Goal: Check status

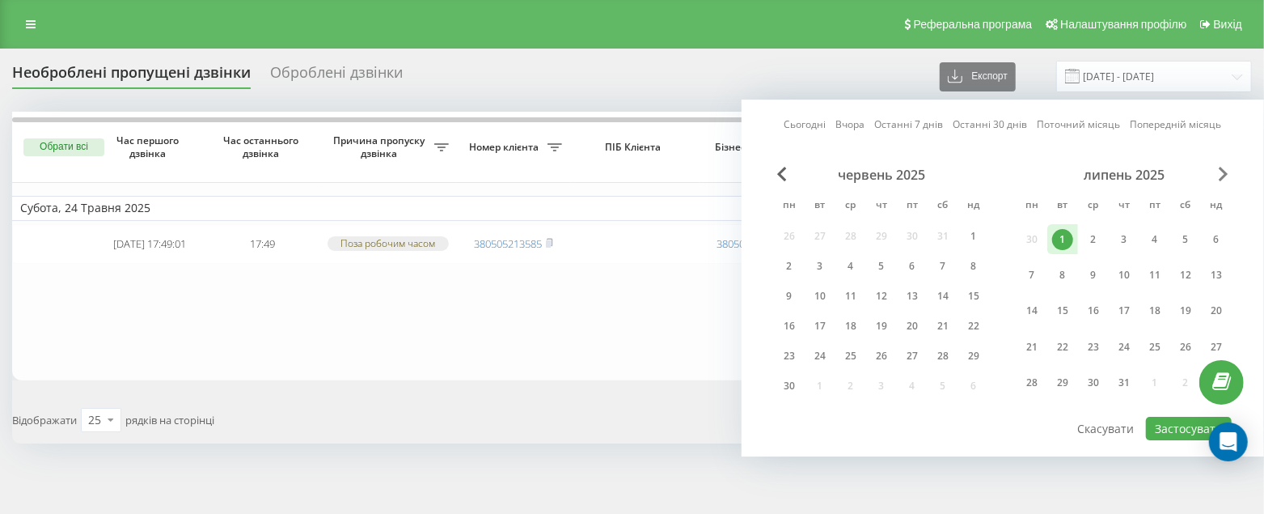
click at [1219, 171] on span "Next Month" at bounding box center [1224, 174] width 10 height 15
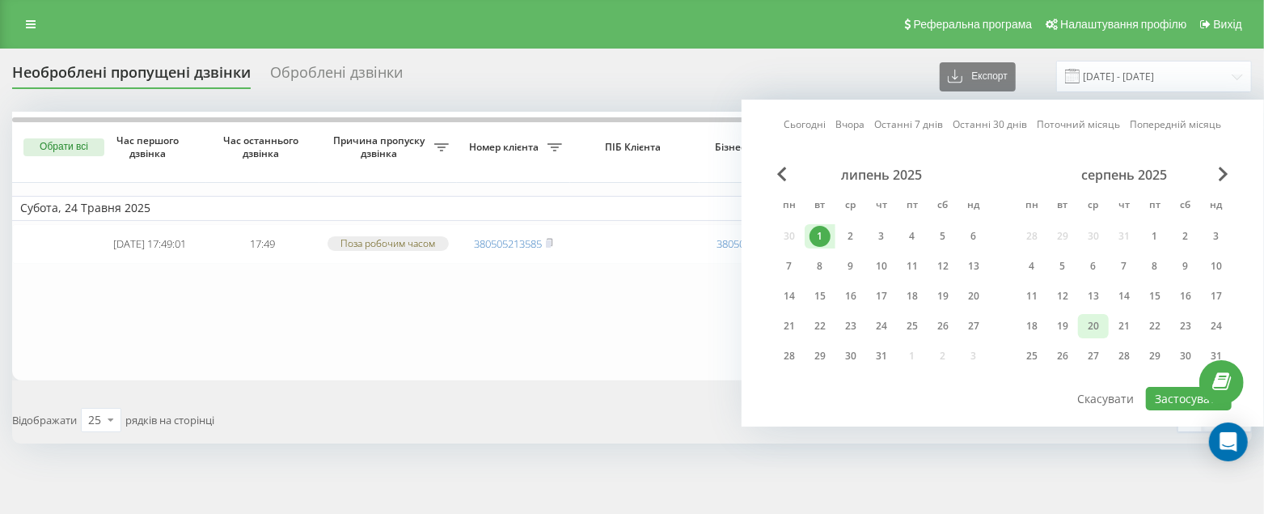
click at [1098, 326] on div "20" at bounding box center [1093, 325] width 21 height 21
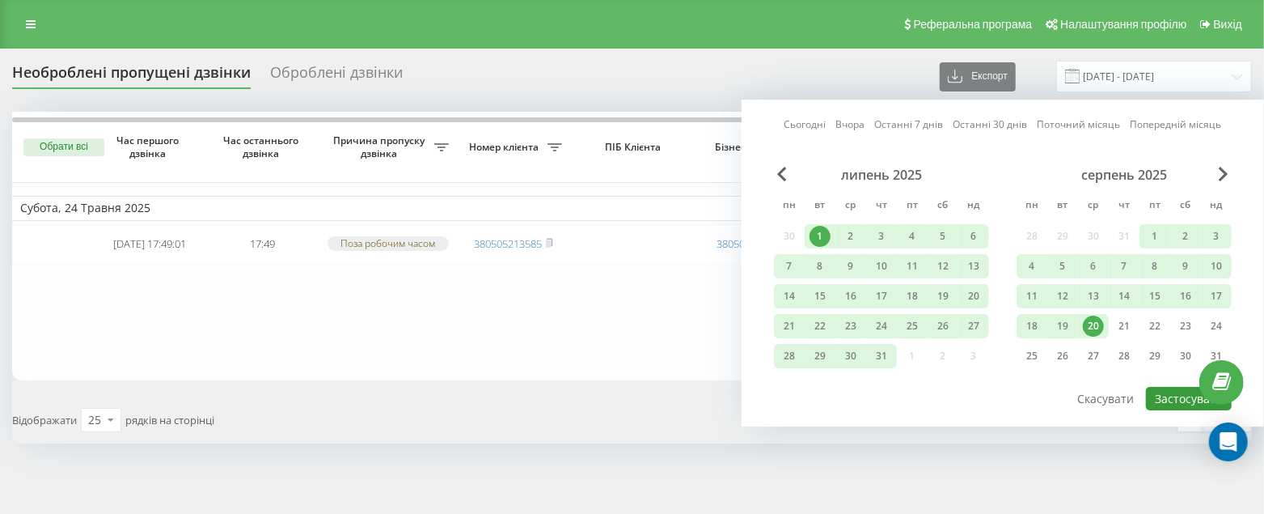
click at [1185, 390] on button "Застосувати" at bounding box center [1189, 398] width 86 height 23
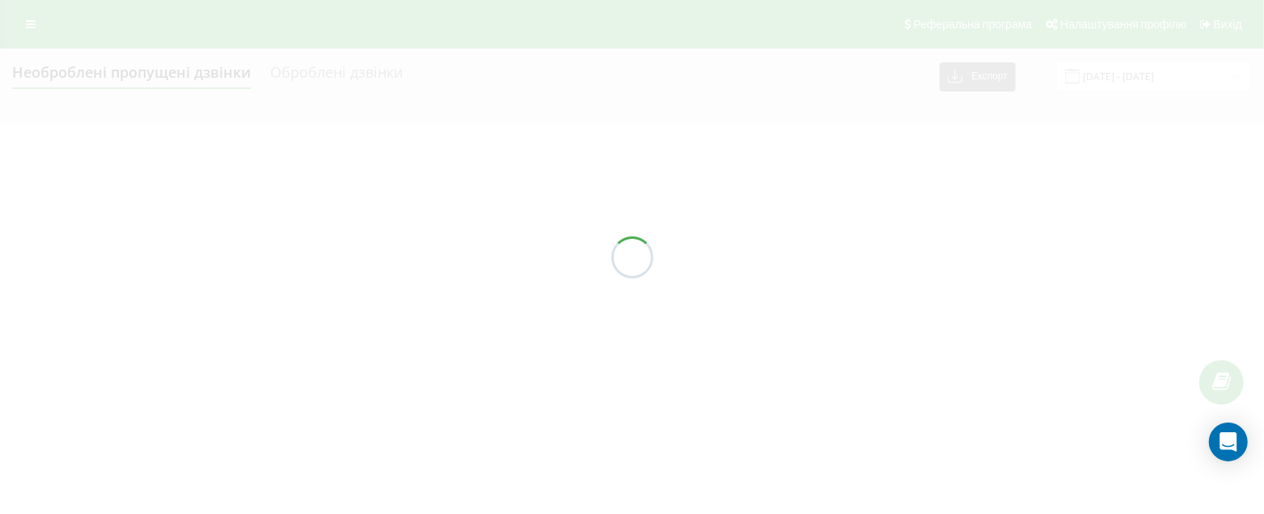
type input "[DATE] - [DATE]"
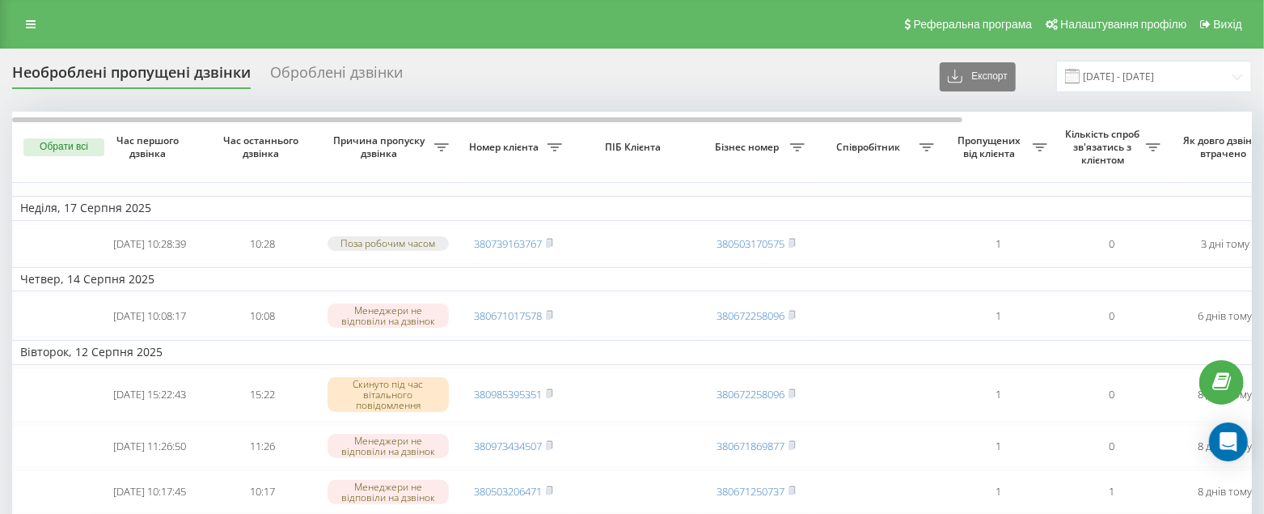
click at [104, 73] on div "Необроблені пропущені дзвінки" at bounding box center [131, 76] width 239 height 25
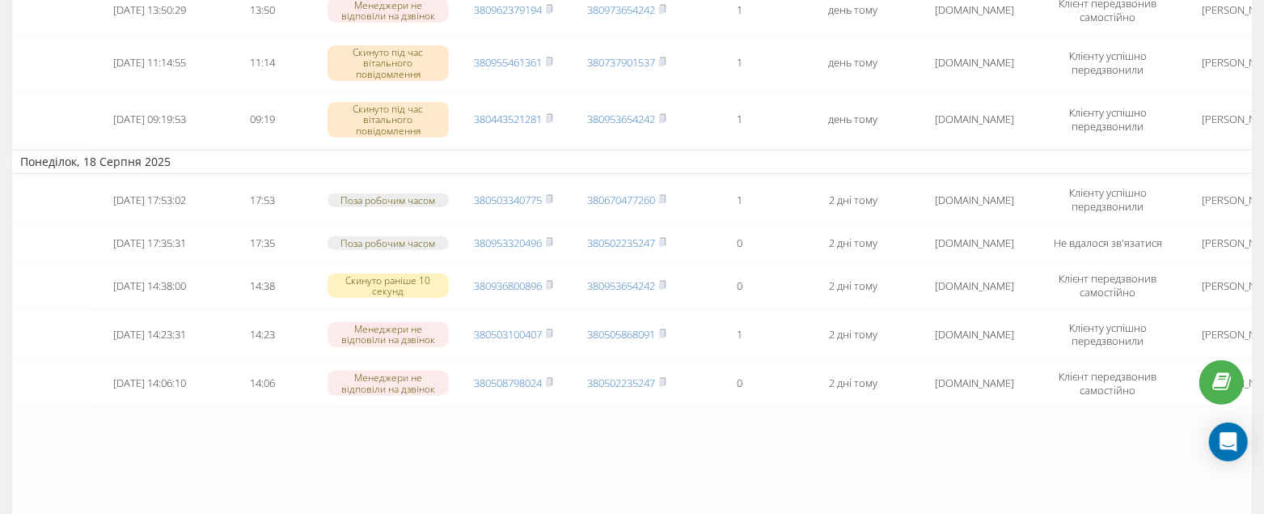
scroll to position [87, 0]
